Goal: Task Accomplishment & Management: Complete application form

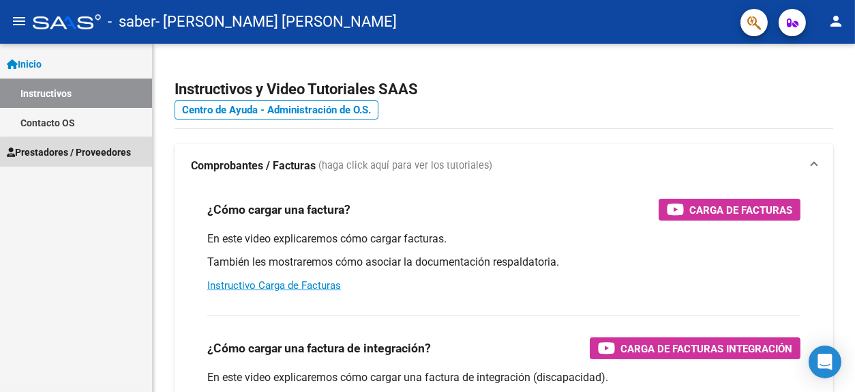
click at [117, 155] on span "Prestadores / Proveedores" at bounding box center [69, 152] width 124 height 15
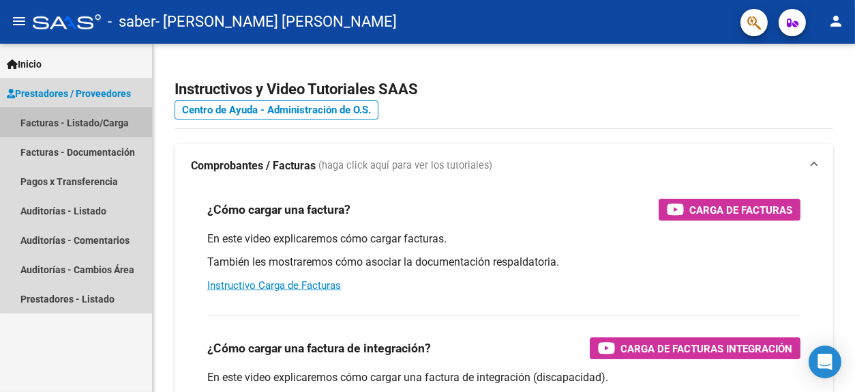
click at [122, 126] on link "Facturas - Listado/Carga" at bounding box center [76, 122] width 152 height 29
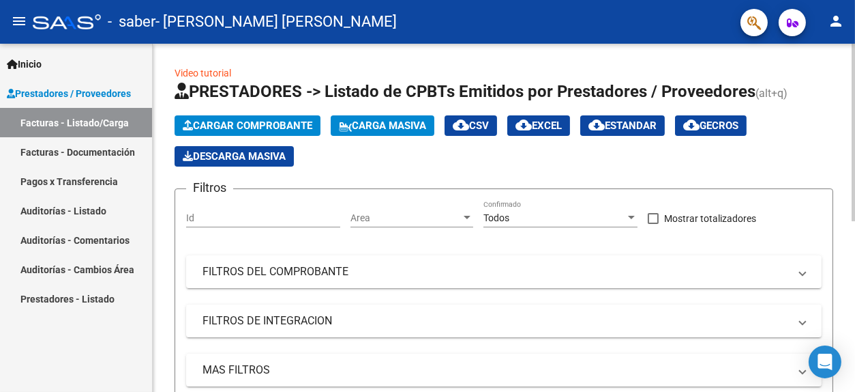
scroll to position [334, 0]
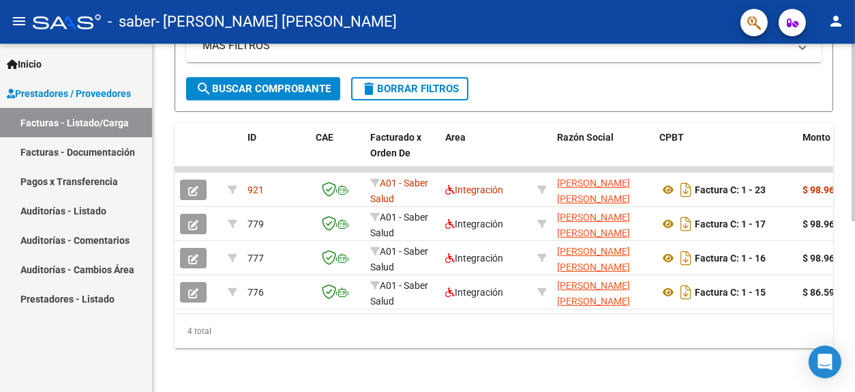
click at [854, 265] on div at bounding box center [853, 218] width 3 height 348
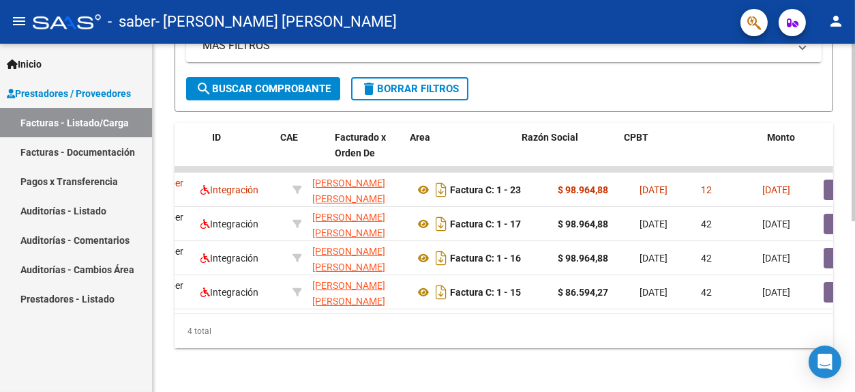
scroll to position [0, 0]
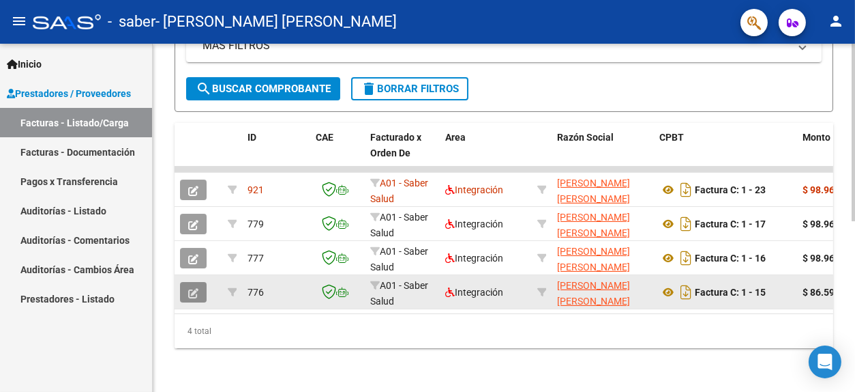
click at [196, 288] on icon "button" at bounding box center [193, 293] width 10 height 10
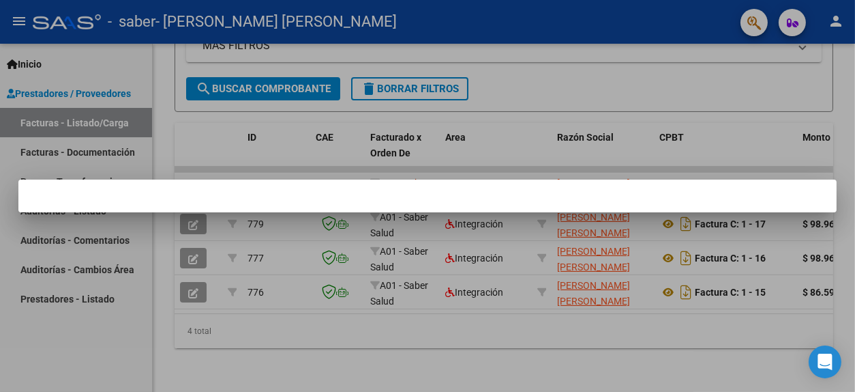
click at [480, 95] on div at bounding box center [427, 196] width 855 height 392
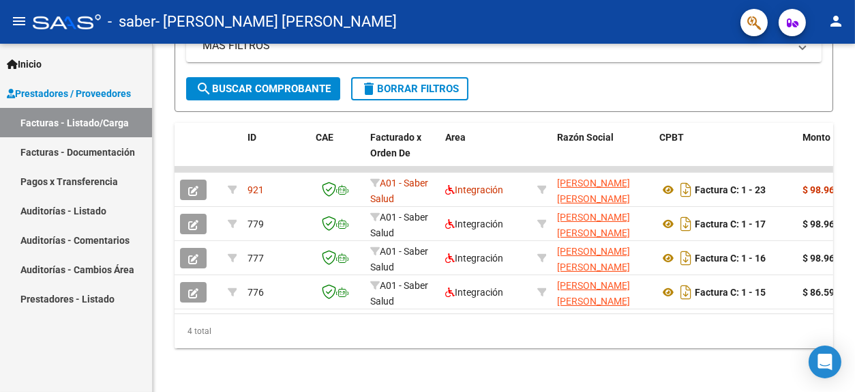
scroll to position [334, 0]
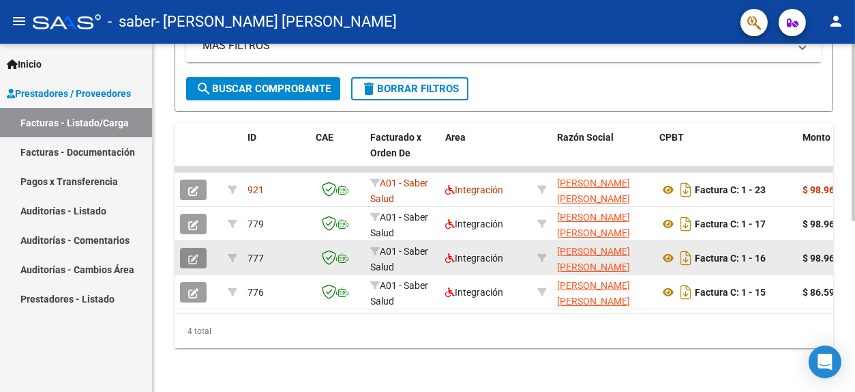
click at [195, 254] on icon "button" at bounding box center [193, 259] width 10 height 10
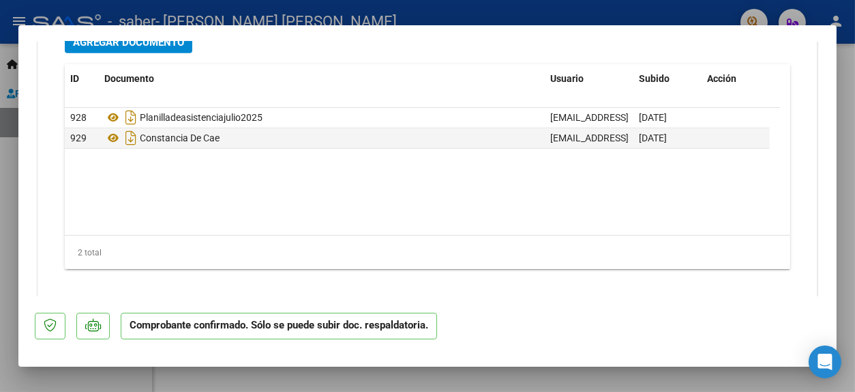
scroll to position [1632, 0]
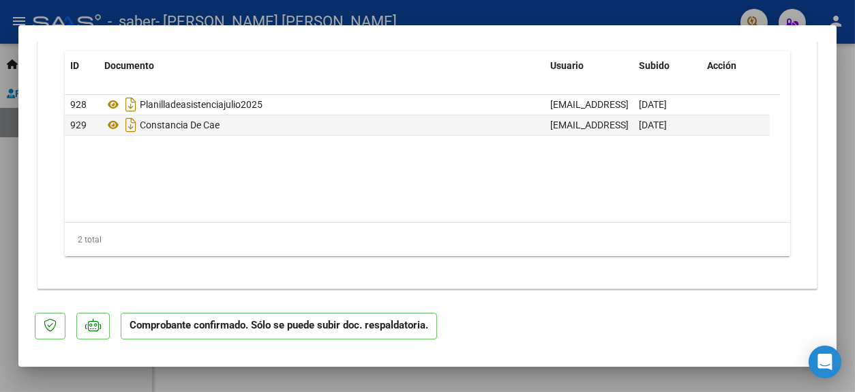
click at [703, 17] on div at bounding box center [427, 196] width 855 height 392
type input "$ 0,00"
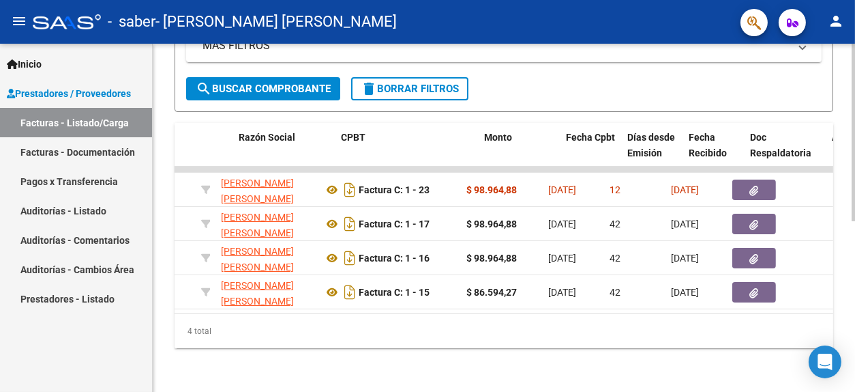
scroll to position [0, 345]
